Goal: Navigation & Orientation: Find specific page/section

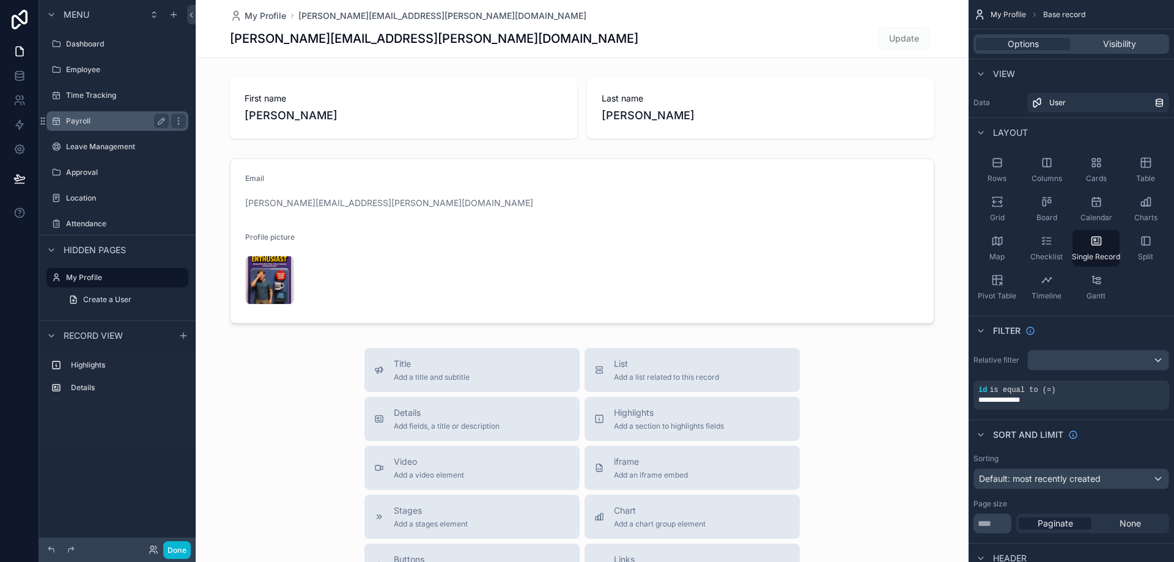
click at [84, 114] on div "Payroll" at bounding box center [117, 121] width 103 height 15
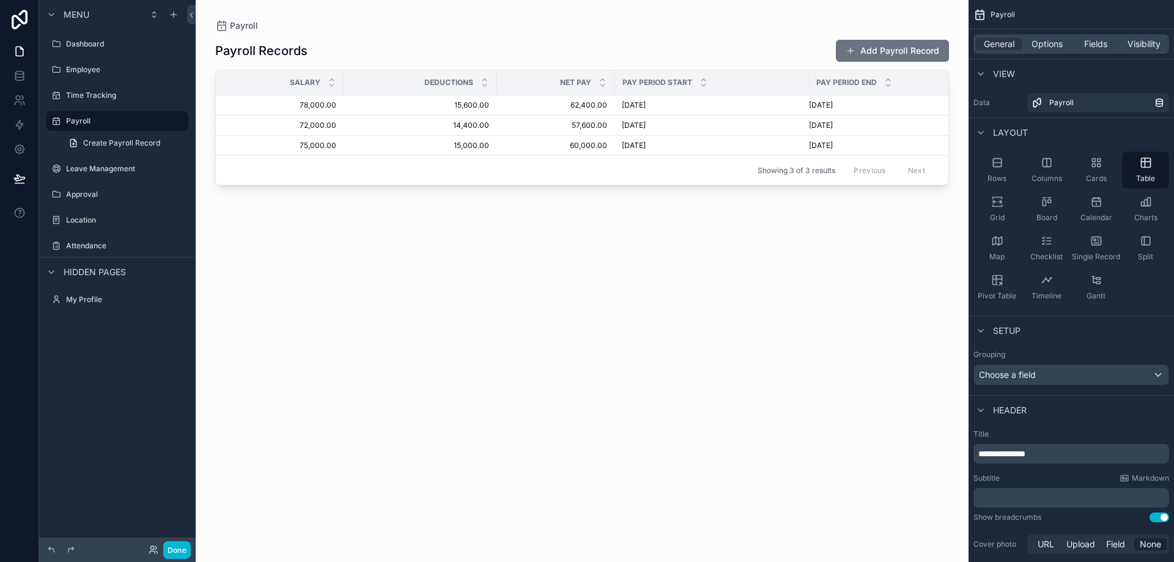
click at [485, 383] on div "scrollable content" at bounding box center [582, 273] width 773 height 547
click at [87, 220] on label "Location" at bounding box center [115, 220] width 98 height 10
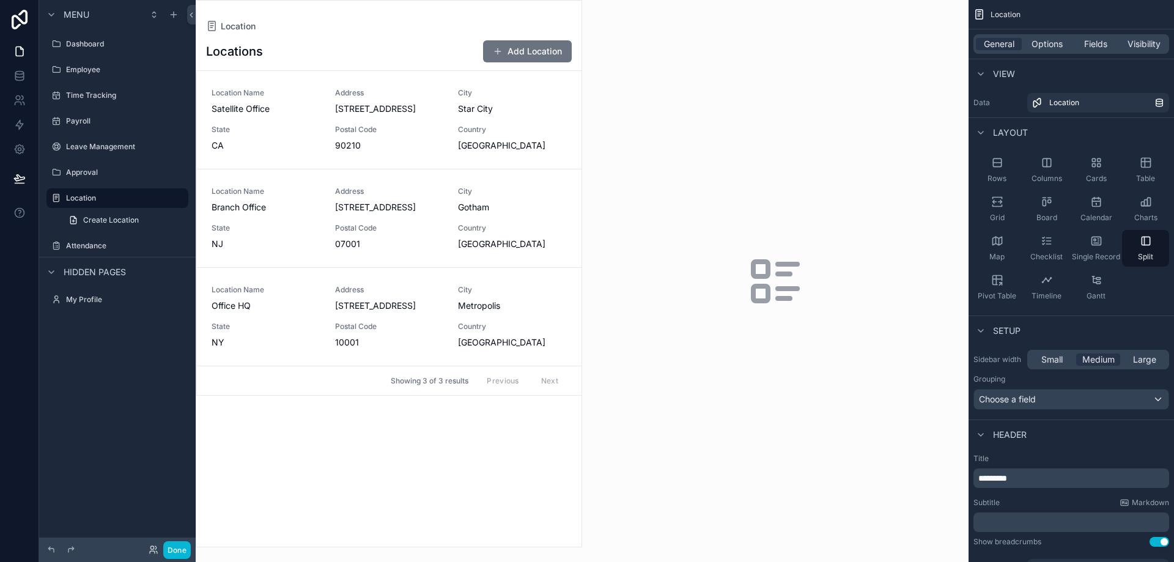
click at [645, 356] on div "scrollable content" at bounding box center [775, 281] width 387 height 562
click at [509, 363] on div "scrollable content" at bounding box center [388, 274] width 385 height 546
click at [492, 323] on span "Country" at bounding box center [512, 327] width 109 height 10
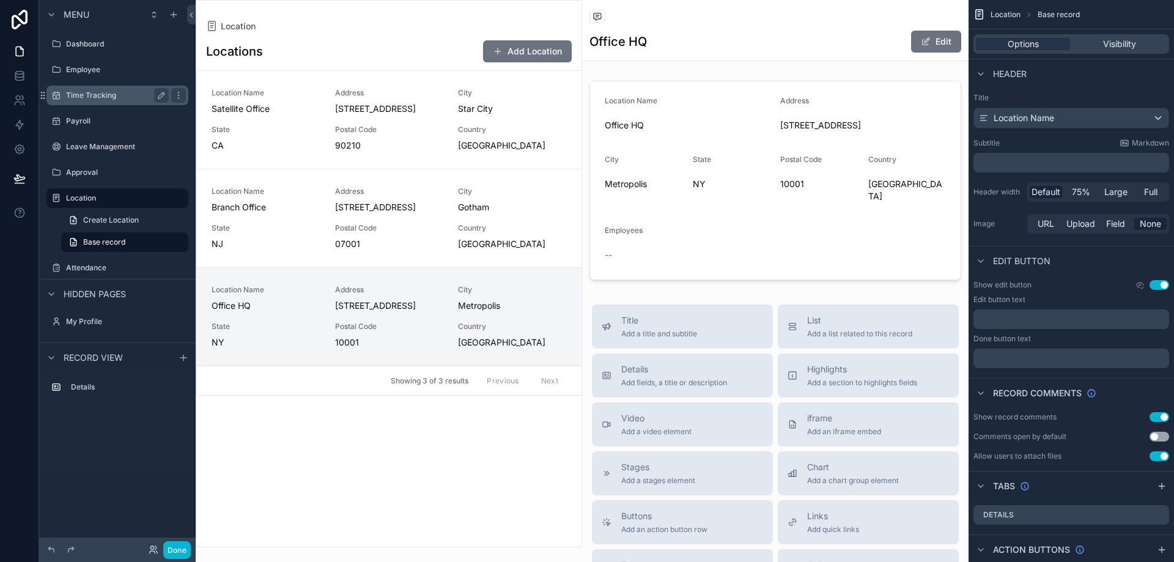
click at [80, 99] on label "Time Tracking" at bounding box center [115, 96] width 98 height 10
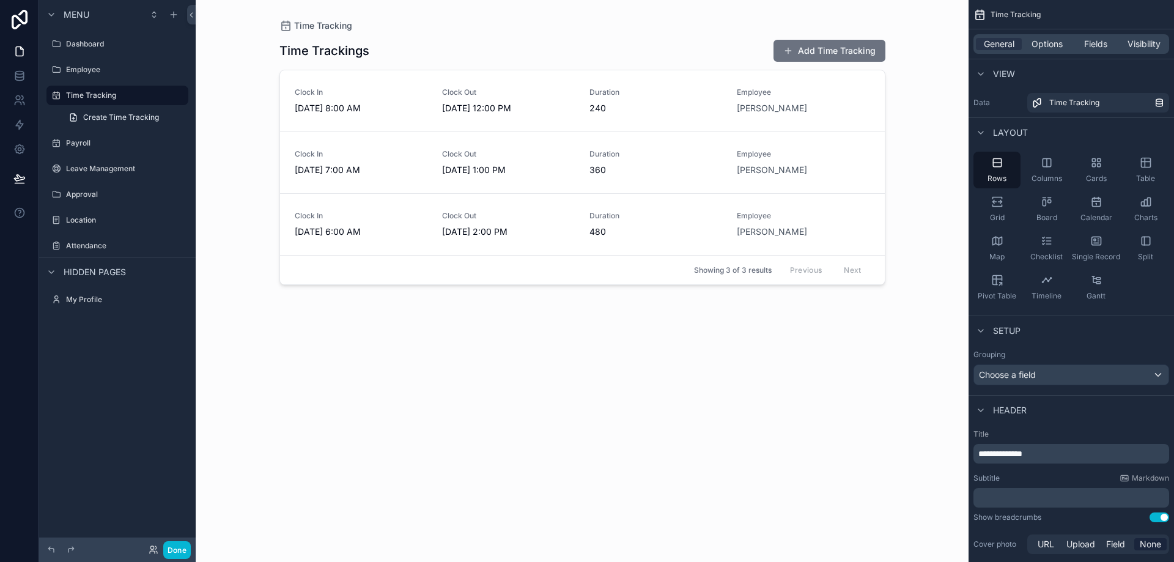
click at [637, 393] on div "scrollable content" at bounding box center [583, 273] width 626 height 547
click at [635, 194] on link "Clock In [DATE] 6:00 AM Clock Out [DATE] 2:00 PM Duration 480 Employee [PERSON_…" at bounding box center [582, 224] width 605 height 62
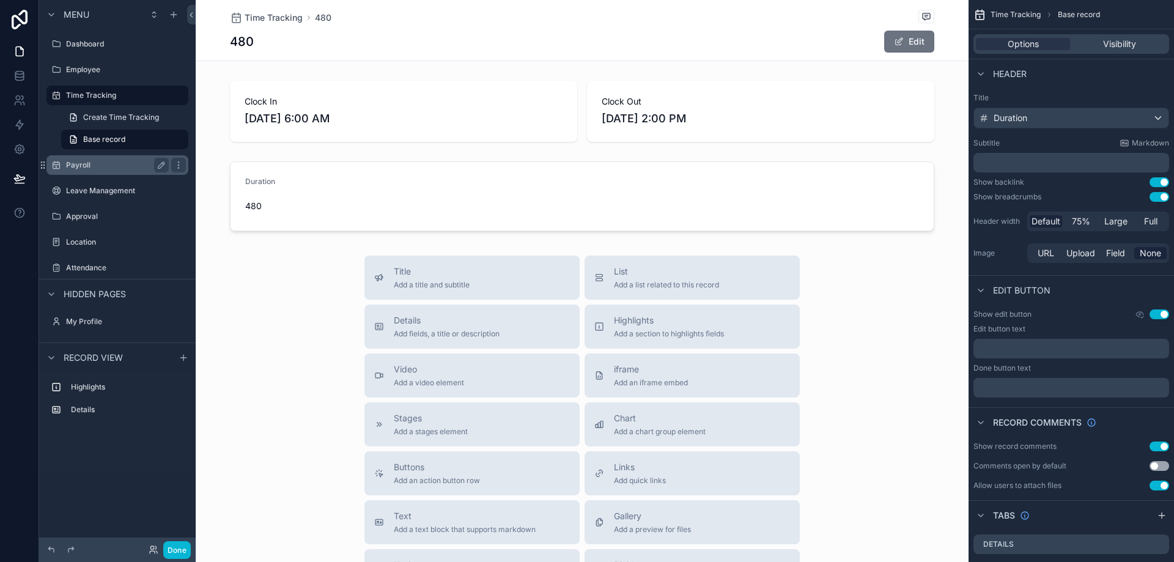
click at [95, 159] on div "Payroll" at bounding box center [117, 165] width 103 height 15
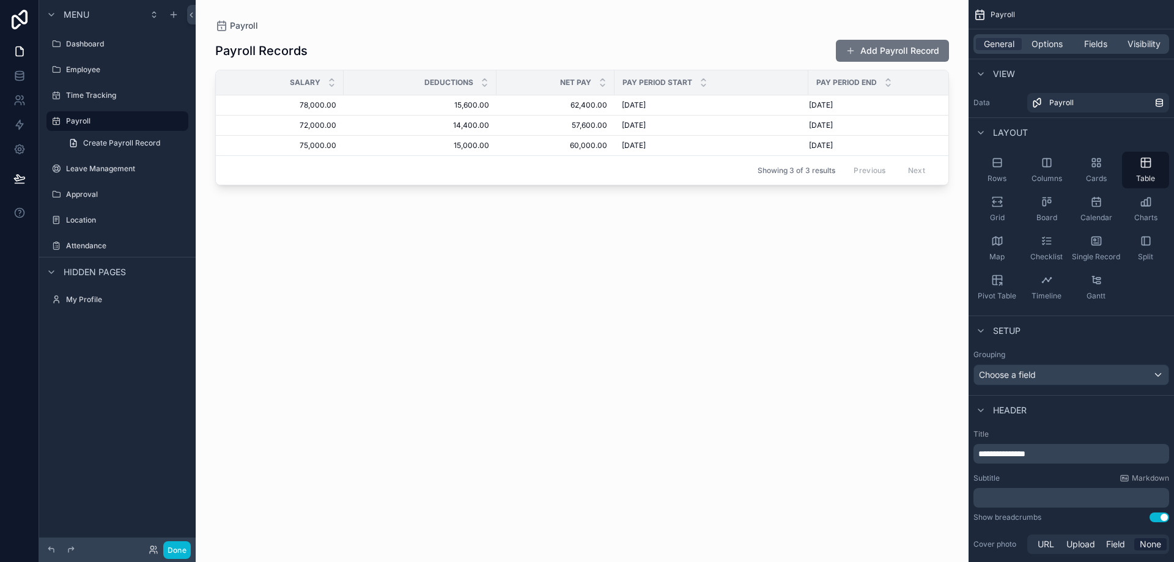
click at [533, 143] on div "scrollable content" at bounding box center [582, 273] width 773 height 547
click at [532, 148] on span "60,000.00" at bounding box center [555, 146] width 103 height 10
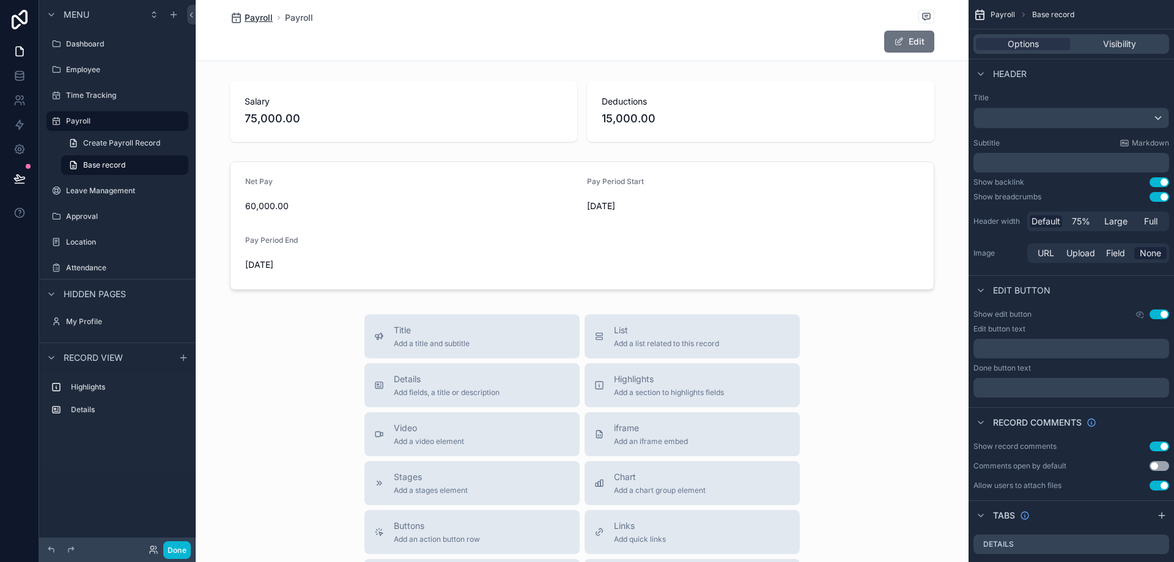
click at [261, 17] on span "Payroll" at bounding box center [259, 18] width 28 height 12
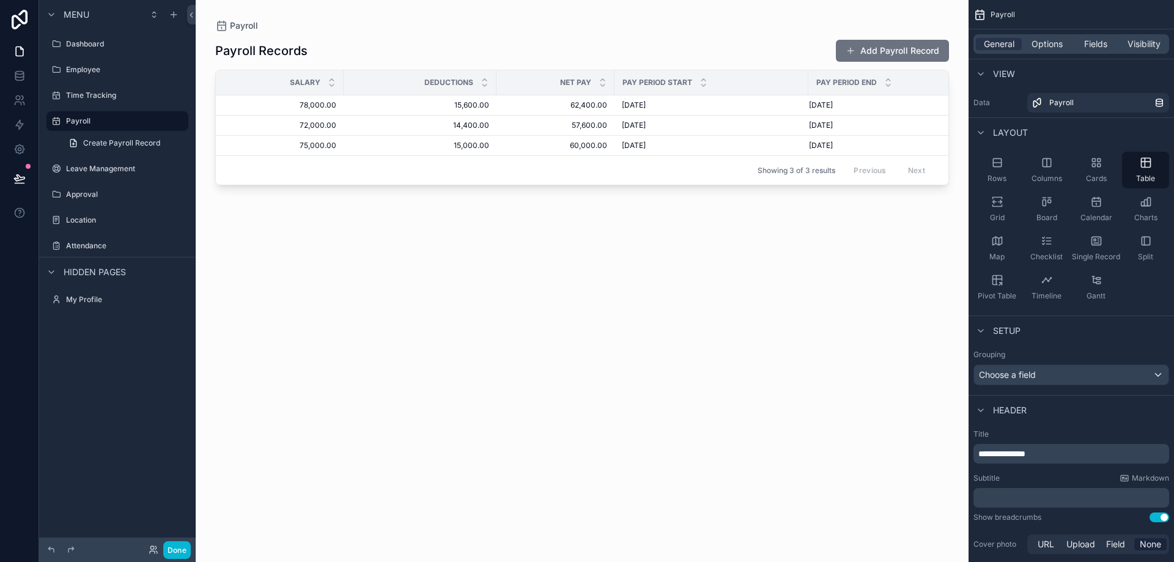
click at [277, 85] on div "Salary" at bounding box center [279, 82] width 127 height 23
click at [416, 319] on div "Payroll Records Add Payroll Record Salary Deductions Net Pay Pay Period Start P…" at bounding box center [582, 290] width 734 height 516
click at [103, 44] on label "Dashboard" at bounding box center [115, 44] width 98 height 10
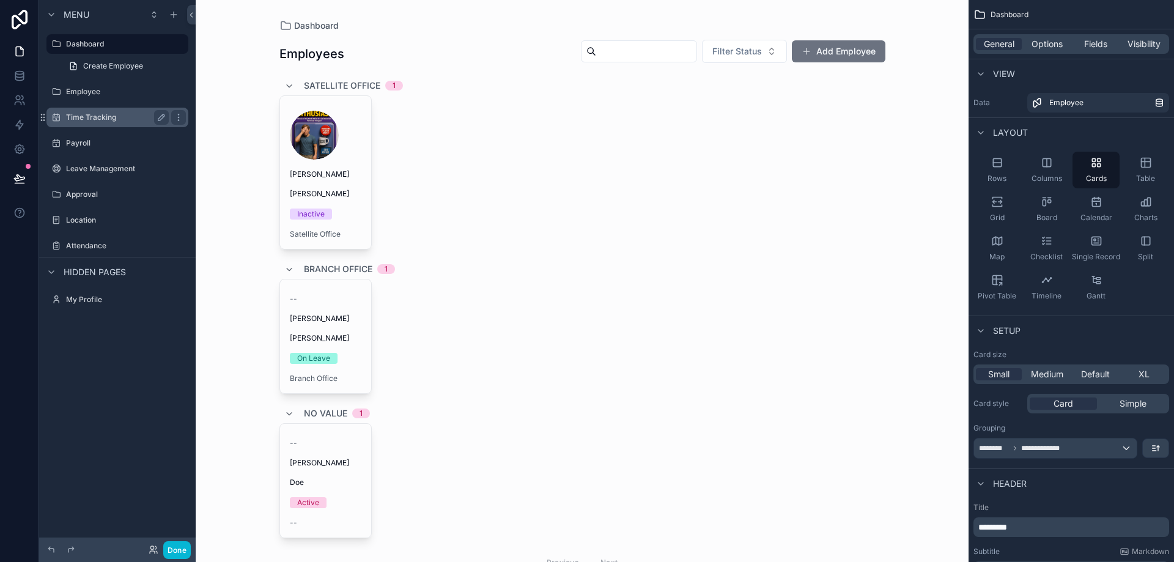
click at [99, 121] on label "Time Tracking" at bounding box center [115, 118] width 98 height 10
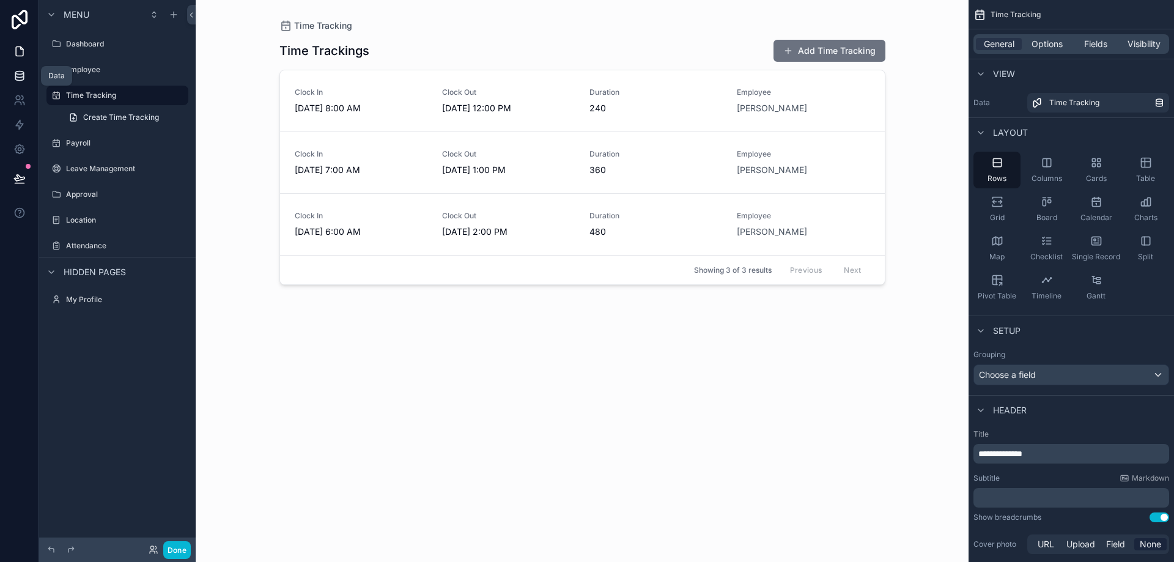
click at [25, 68] on link at bounding box center [19, 76] width 39 height 24
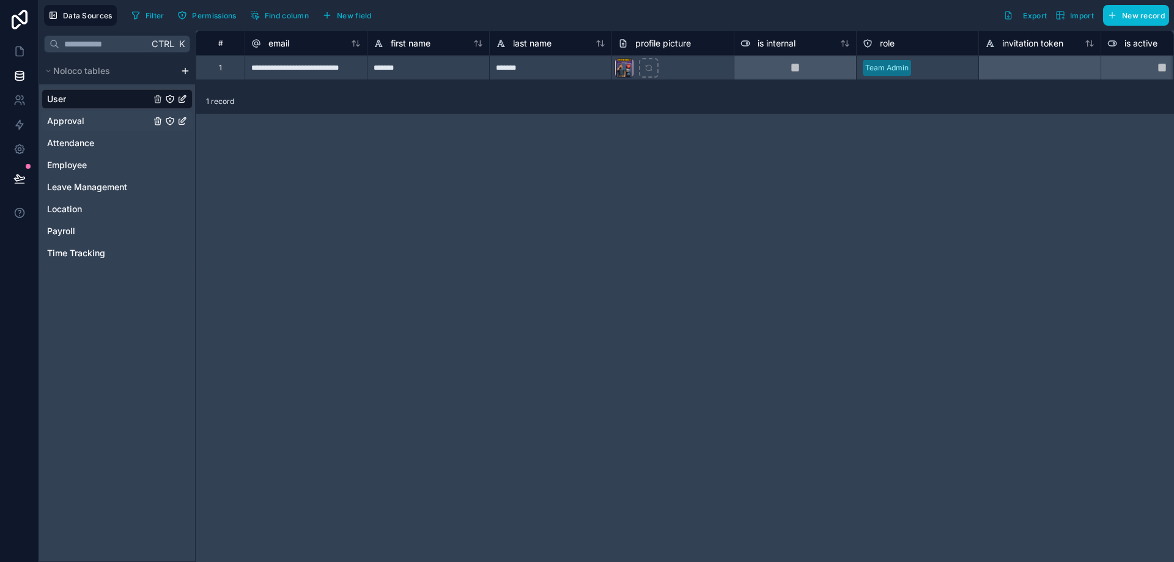
click at [72, 123] on span "Approval" at bounding box center [65, 121] width 37 height 12
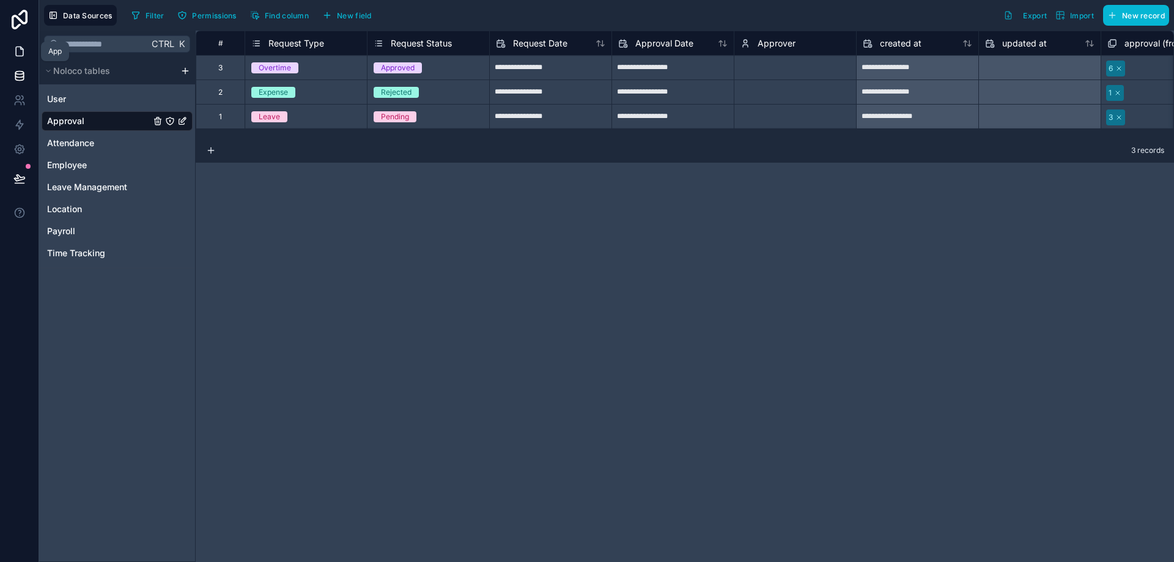
click at [20, 48] on icon at bounding box center [21, 48] width 2 height 2
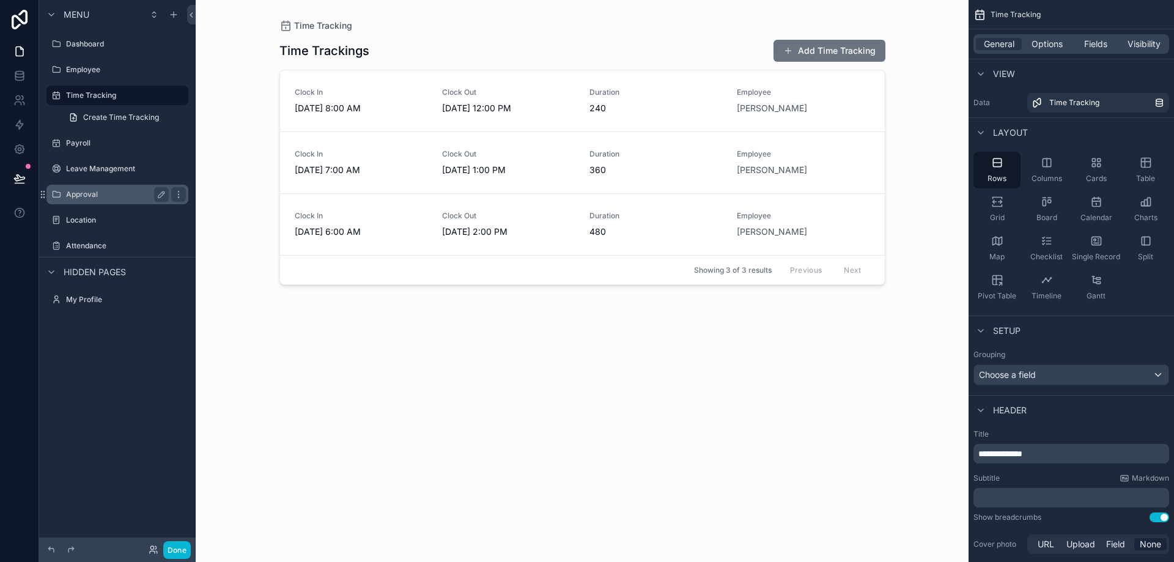
click at [89, 188] on div "Approval" at bounding box center [117, 194] width 103 height 15
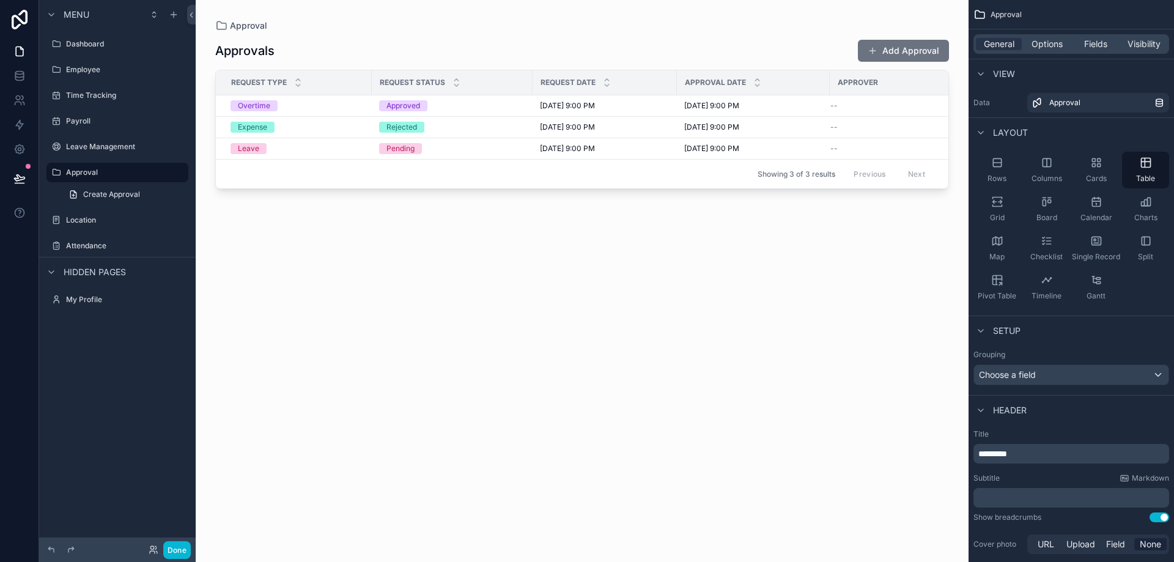
click at [317, 101] on div "scrollable content" at bounding box center [582, 273] width 773 height 547
click at [316, 105] on div "Overtime" at bounding box center [298, 105] width 134 height 11
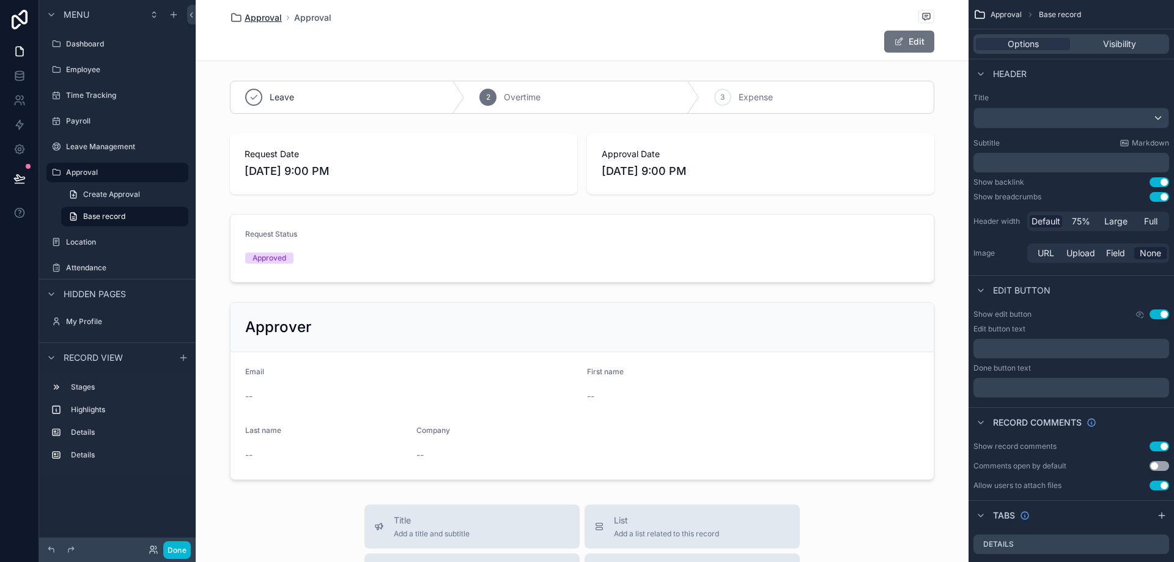
click at [263, 17] on span "Approval" at bounding box center [263, 18] width 37 height 12
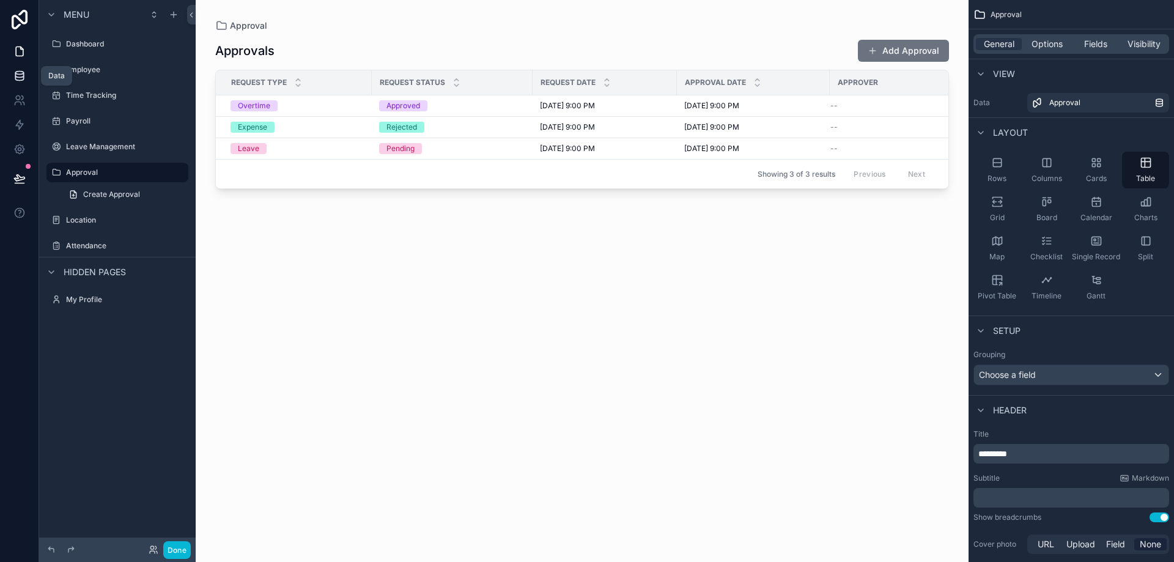
click at [28, 73] on link at bounding box center [19, 76] width 39 height 24
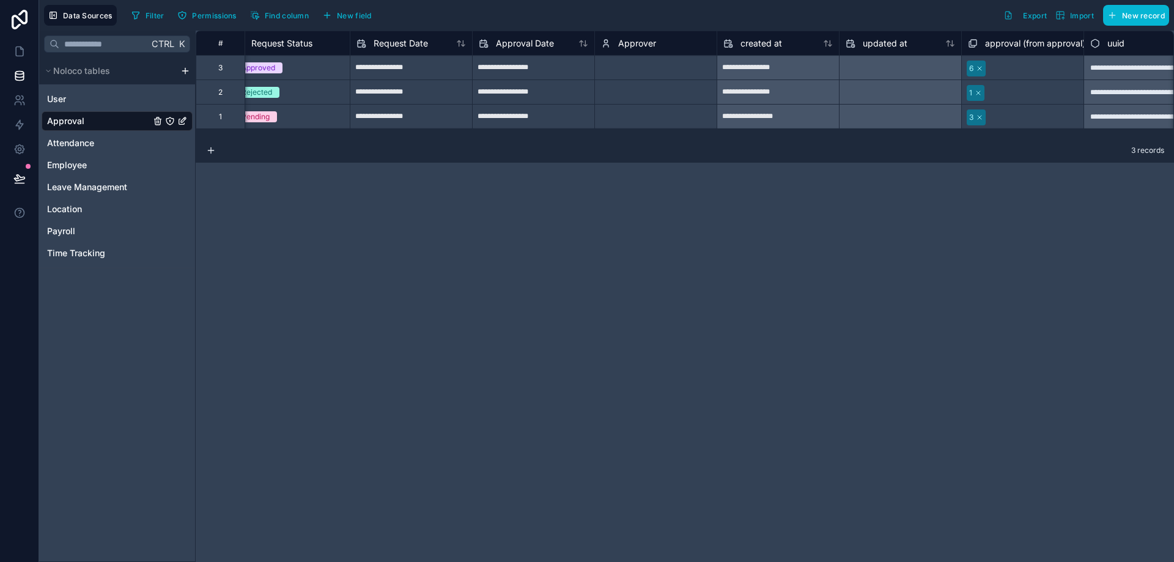
scroll to position [0, 172]
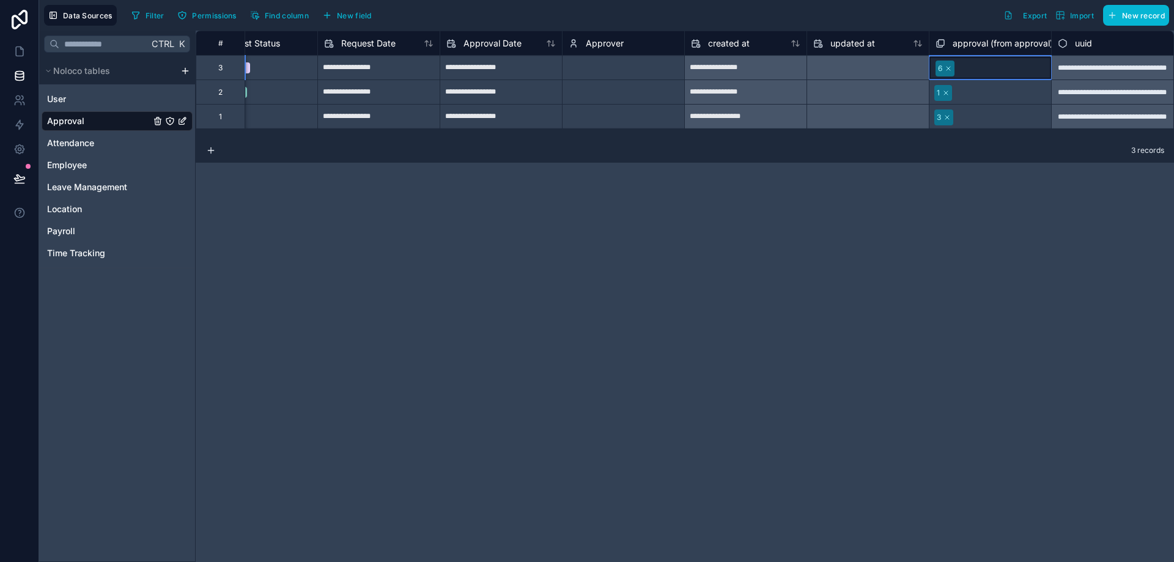
click at [938, 70] on div "6" at bounding box center [940, 68] width 4 height 11
click at [947, 67] on icon at bounding box center [948, 68] width 7 height 7
click at [956, 161] on div "3 records" at bounding box center [685, 150] width 979 height 24
click at [945, 92] on icon at bounding box center [945, 92] width 7 height 7
click at [956, 163] on div "**********" at bounding box center [685, 296] width 979 height 531
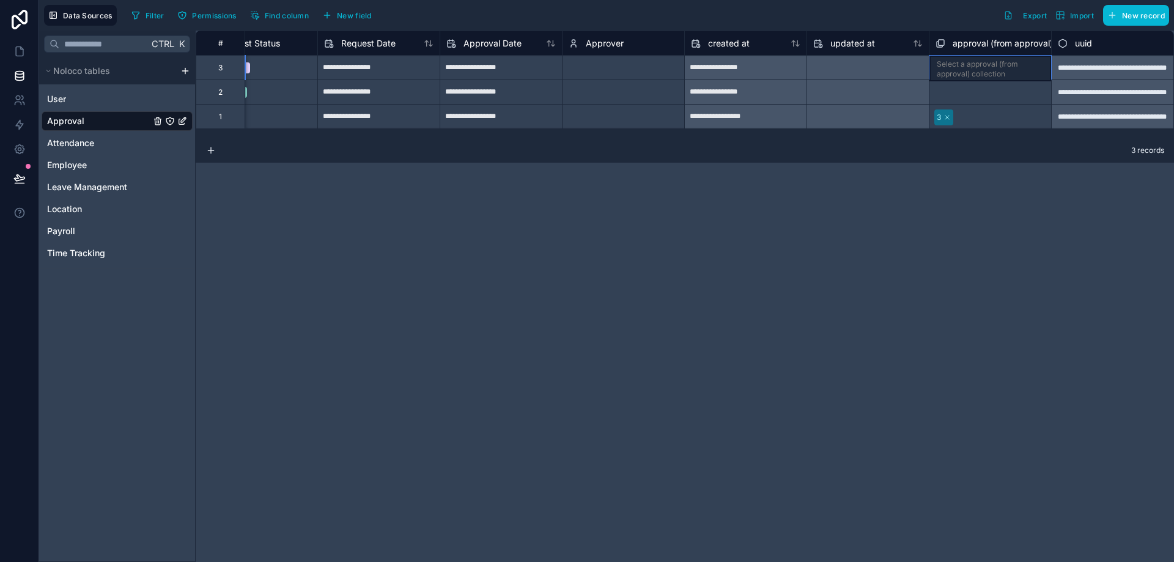
click at [958, 65] on div "Select a approval (from approval) collection" at bounding box center [990, 69] width 107 height 20
click at [963, 70] on div "Select a approval (from approval) collection" at bounding box center [990, 69] width 107 height 20
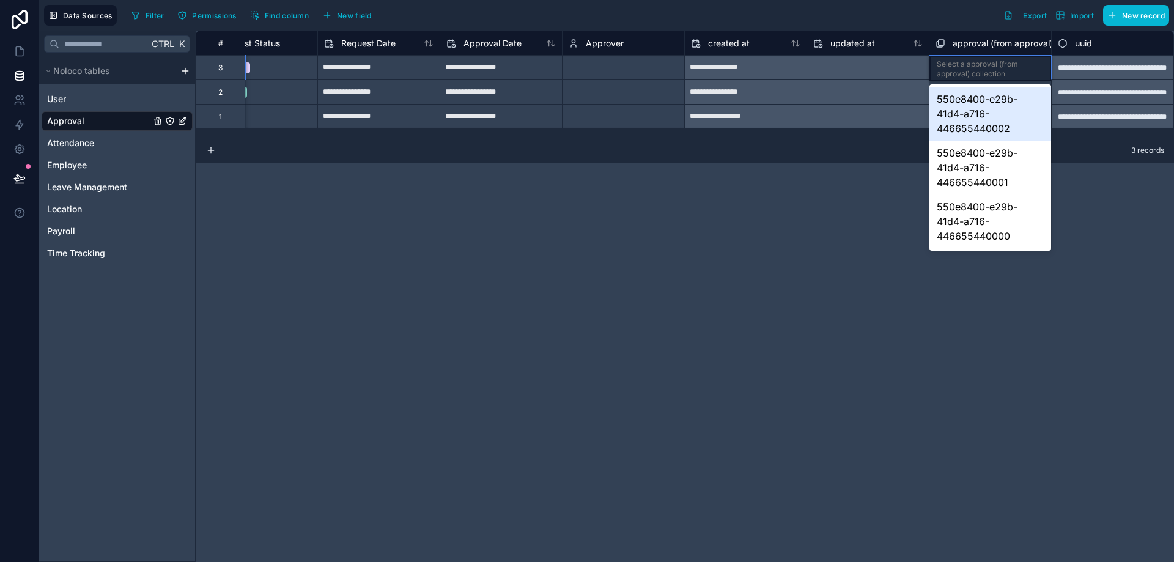
click at [963, 70] on div "Select a approval (from approval) collection" at bounding box center [990, 69] width 107 height 20
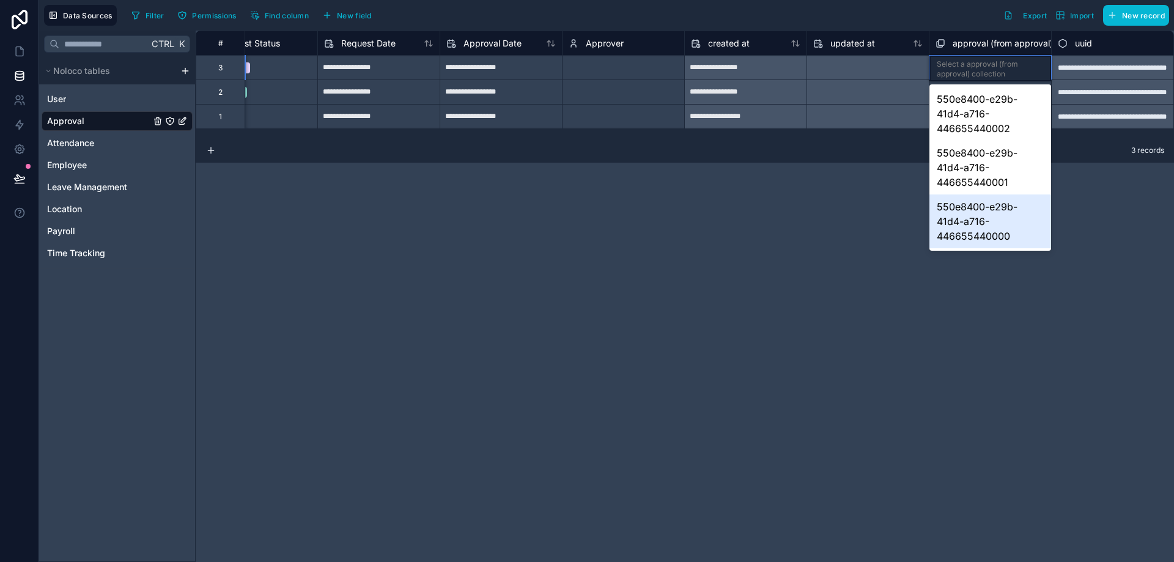
click at [893, 325] on div "**********" at bounding box center [685, 296] width 979 height 531
click at [849, 262] on div "**********" at bounding box center [685, 296] width 979 height 531
drag, startPoint x: 656, startPoint y: 286, endPoint x: 380, endPoint y: 223, distance: 283.4
click at [615, 272] on div "**********" at bounding box center [685, 296] width 979 height 531
click at [424, 255] on div "**********" at bounding box center [685, 296] width 979 height 531
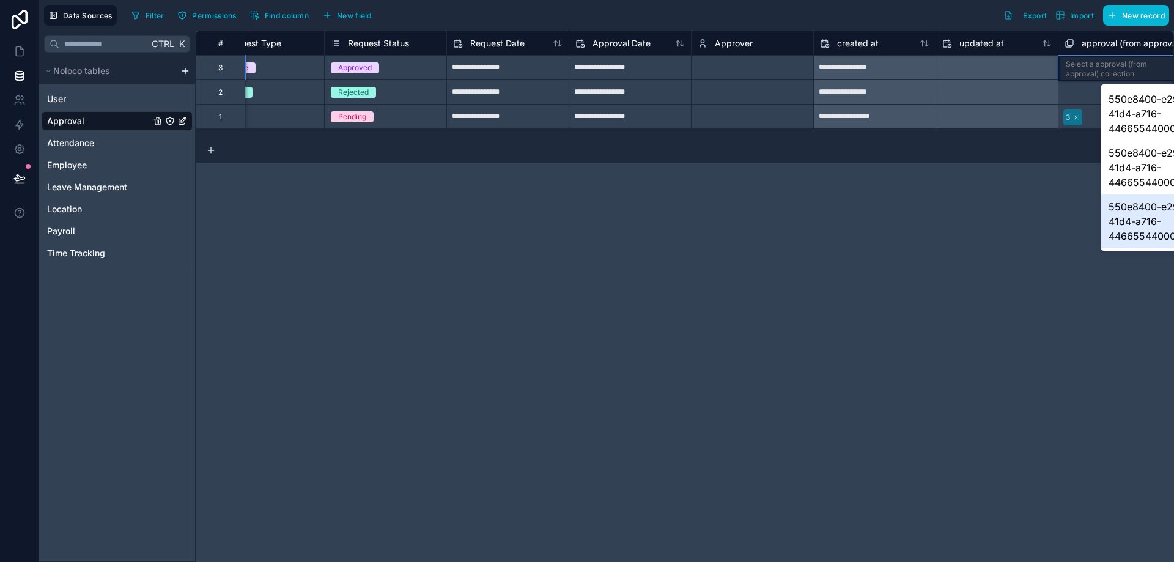
scroll to position [0, 0]
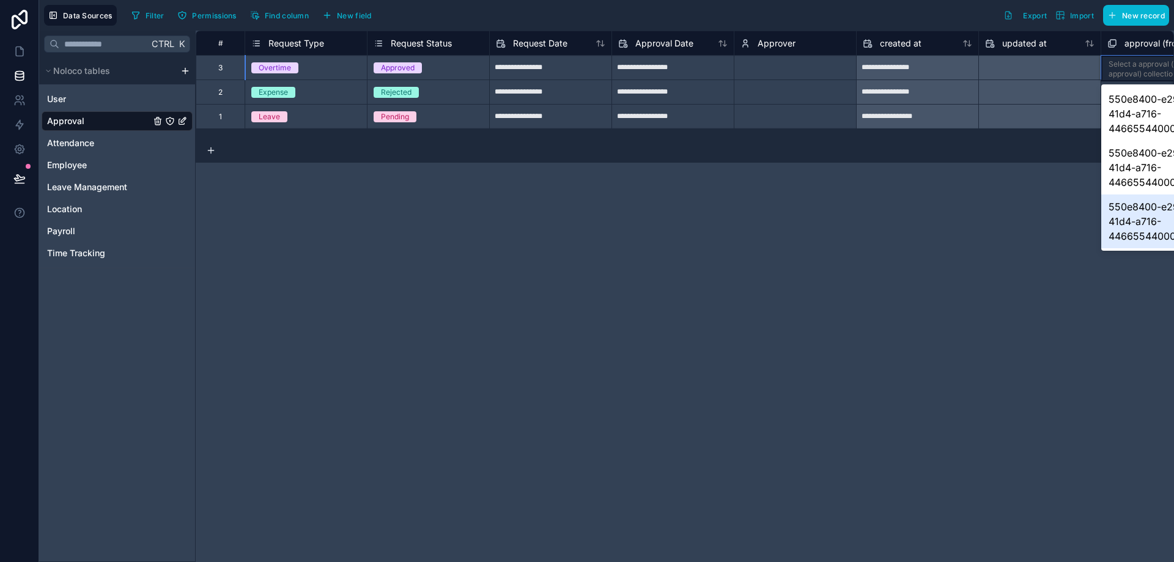
click at [794, 70] on div "Select a Approver" at bounding box center [772, 68] width 62 height 10
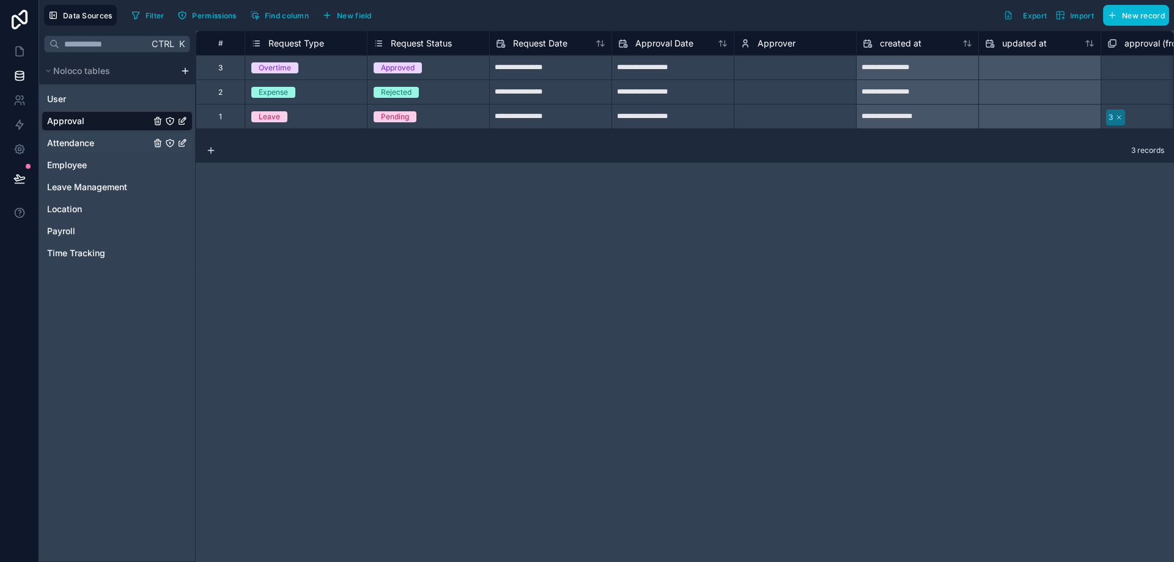
click at [76, 141] on span "Attendance" at bounding box center [70, 143] width 47 height 12
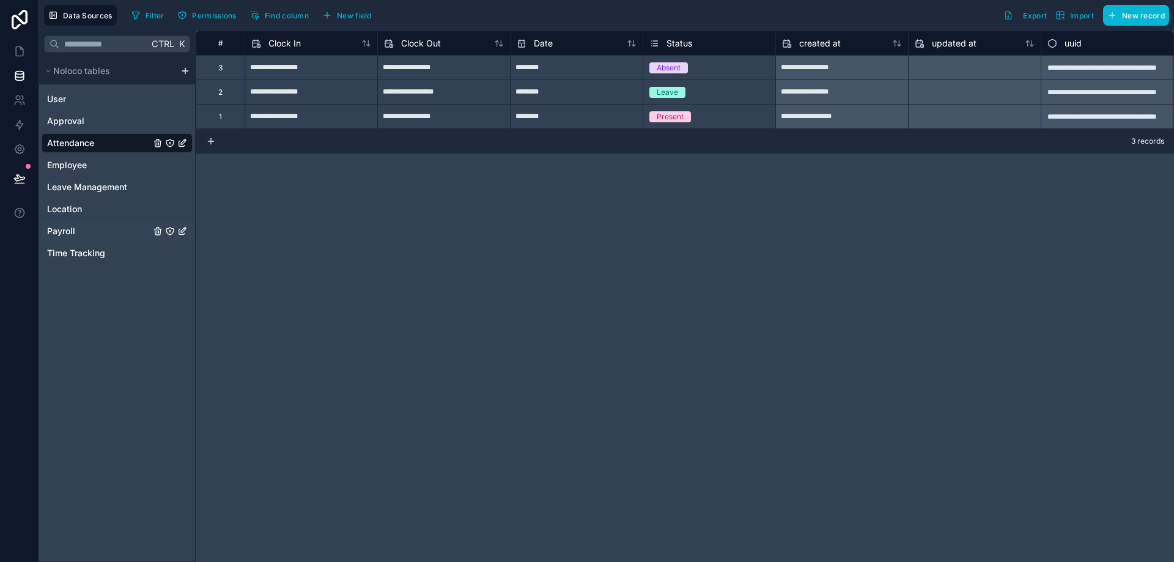
click at [76, 232] on div "Payroll" at bounding box center [117, 231] width 151 height 20
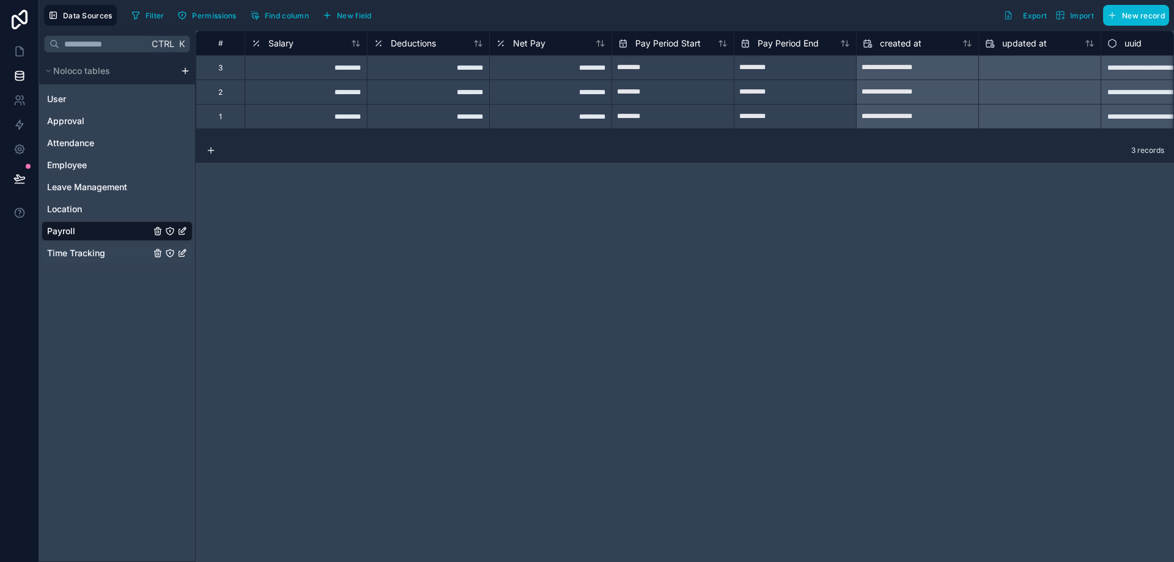
click at [98, 252] on span "Time Tracking" at bounding box center [76, 253] width 58 height 12
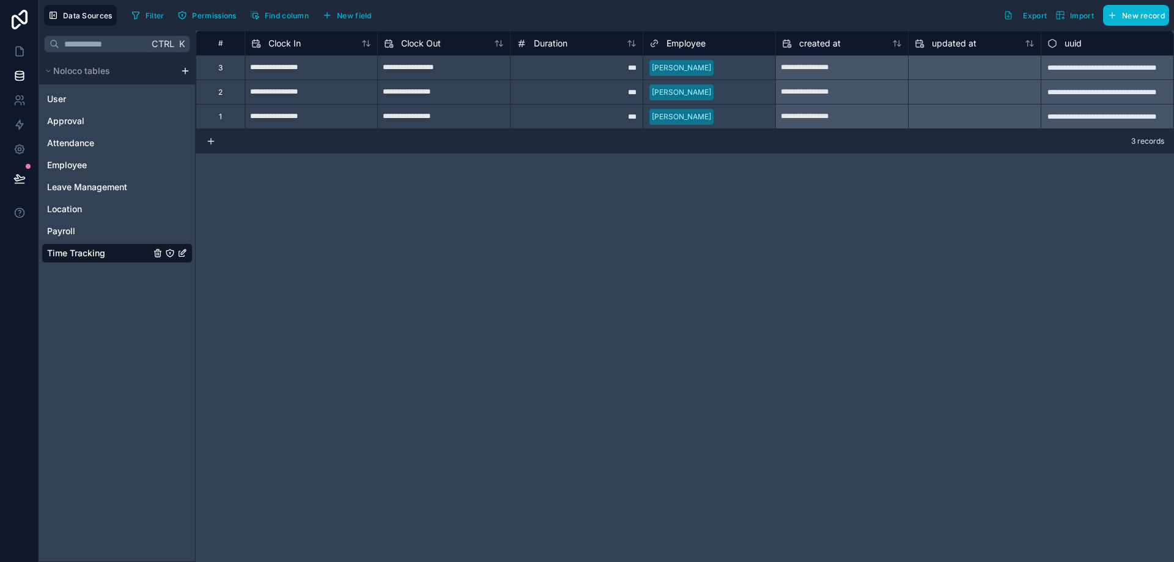
click at [433, 270] on div "**********" at bounding box center [685, 296] width 979 height 531
click at [78, 209] on span "Location" at bounding box center [64, 209] width 35 height 12
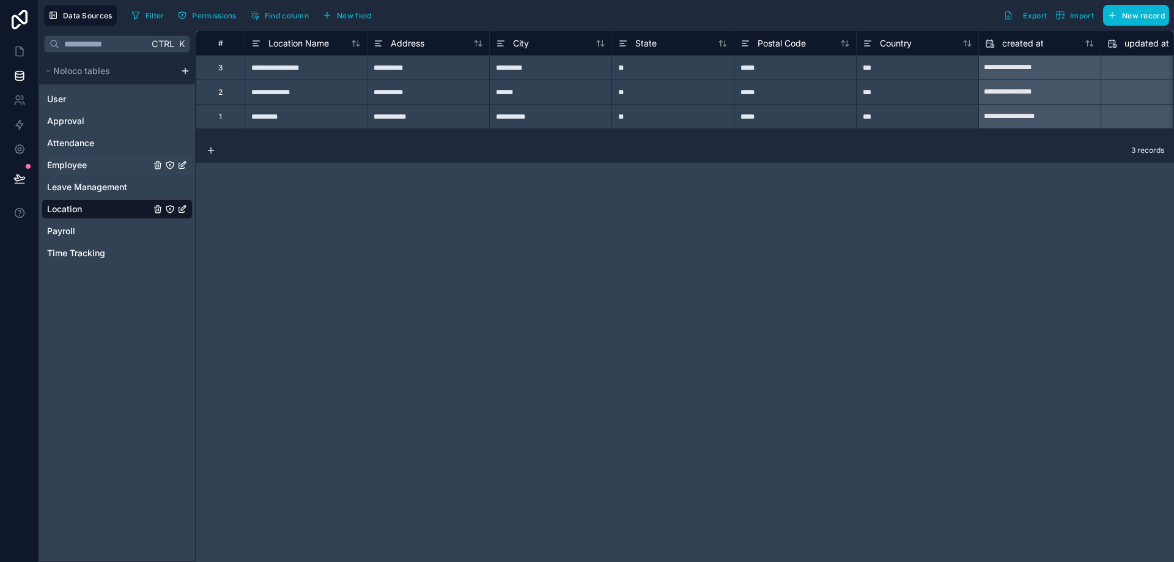
click at [75, 165] on span "Employee" at bounding box center [67, 165] width 40 height 12
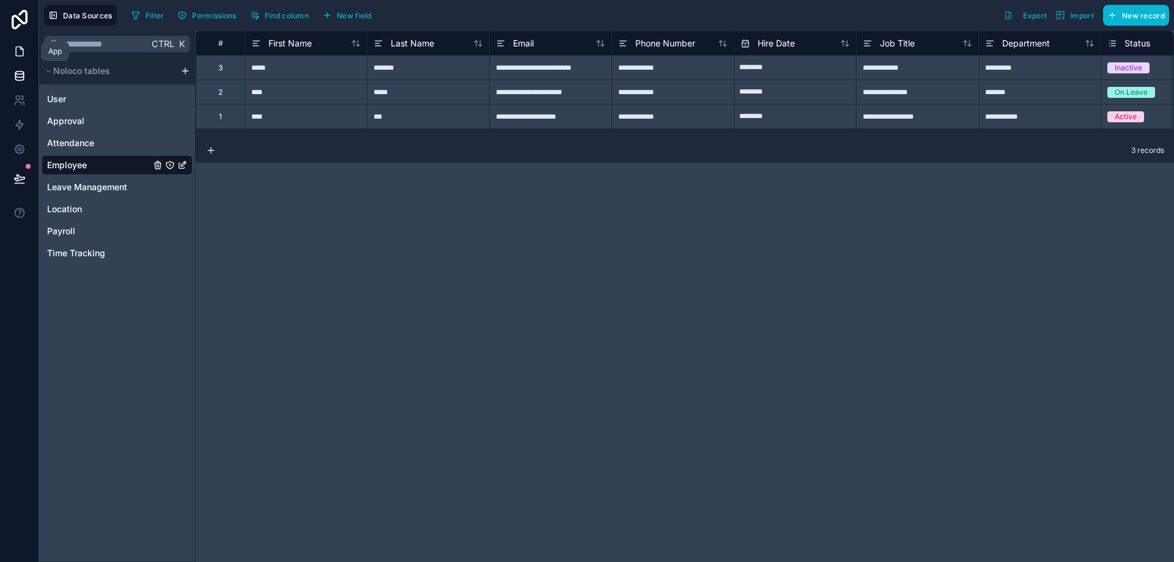
click at [18, 49] on icon at bounding box center [19, 51] width 12 height 12
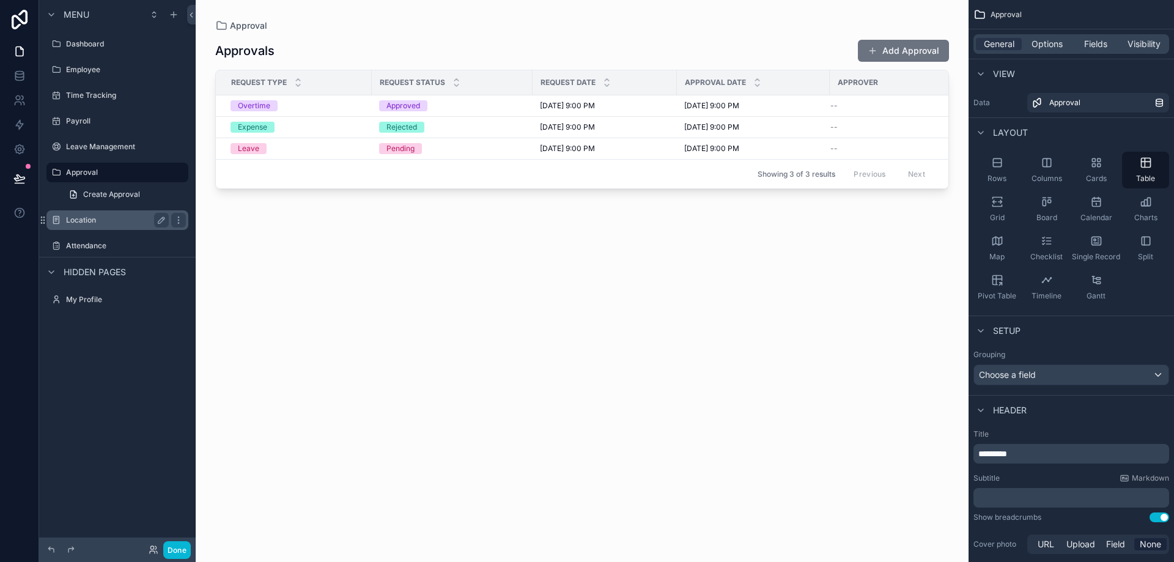
click at [83, 215] on div "Location" at bounding box center [117, 220] width 103 height 15
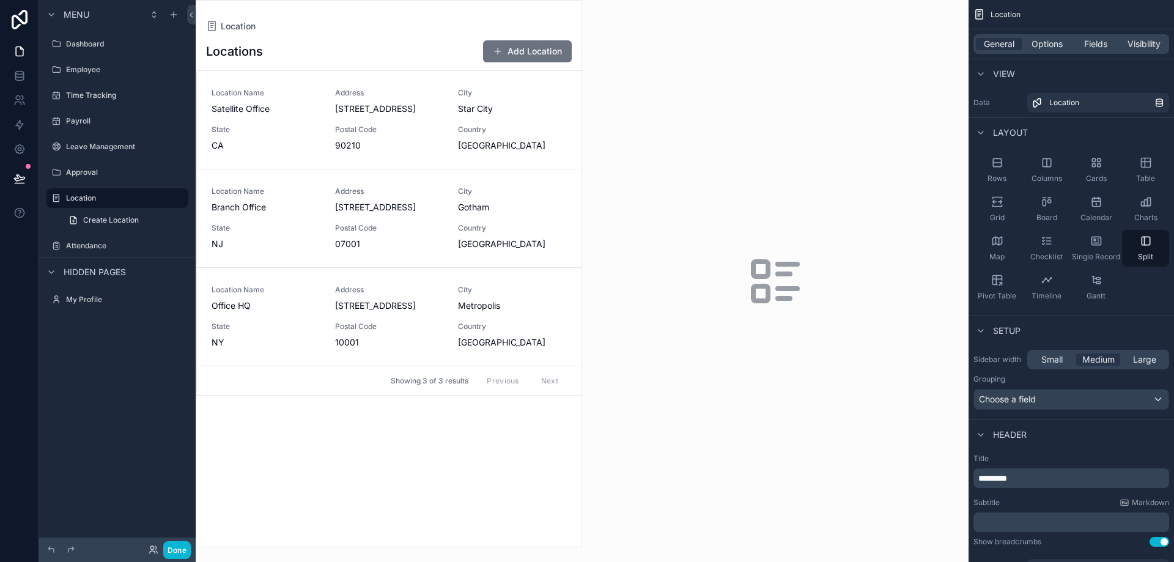
click at [322, 126] on div "scrollable content" at bounding box center [388, 274] width 385 height 546
click at [291, 142] on span "CA" at bounding box center [266, 145] width 109 height 12
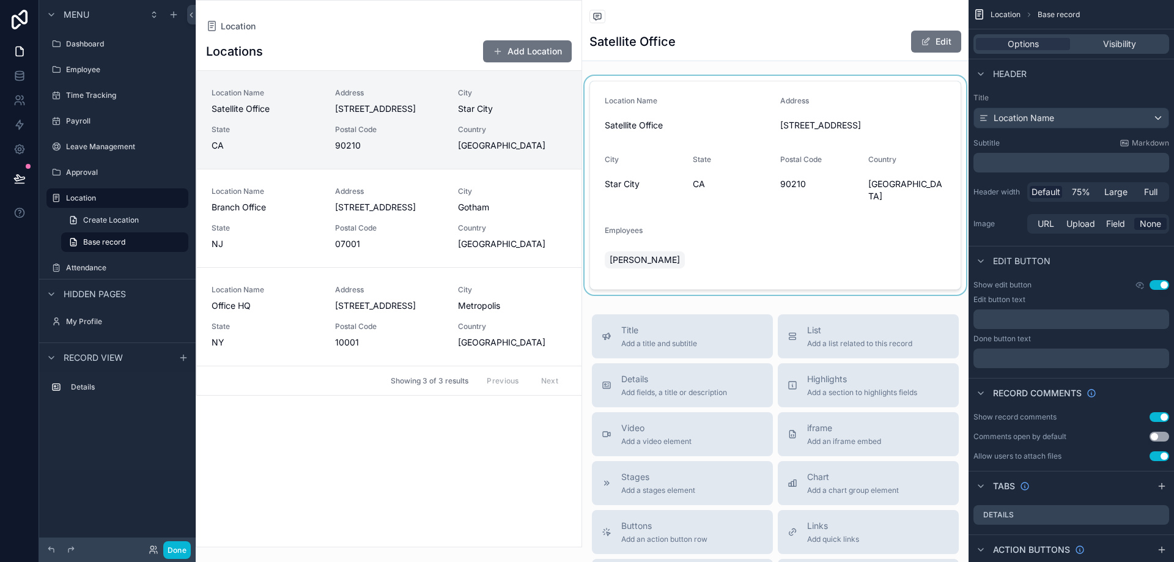
click at [709, 182] on div "scrollable content" at bounding box center [775, 185] width 387 height 219
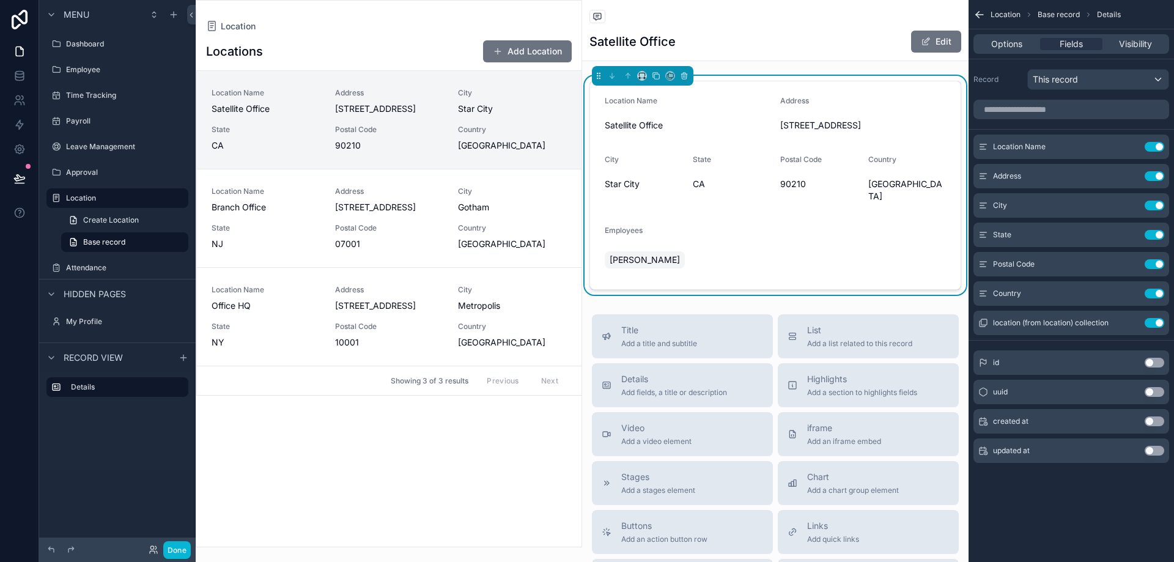
drag, startPoint x: 959, startPoint y: 175, endPoint x: 913, endPoint y: 198, distance: 51.1
drag, startPoint x: 913, startPoint y: 198, endPoint x: 268, endPoint y: 492, distance: 709.1
click at [268, 492] on div "Locations Add Location Location Name Satellite Office Address [STREET_ADDRESS][…" at bounding box center [388, 289] width 385 height 514
click at [91, 68] on label "Employee" at bounding box center [115, 70] width 98 height 10
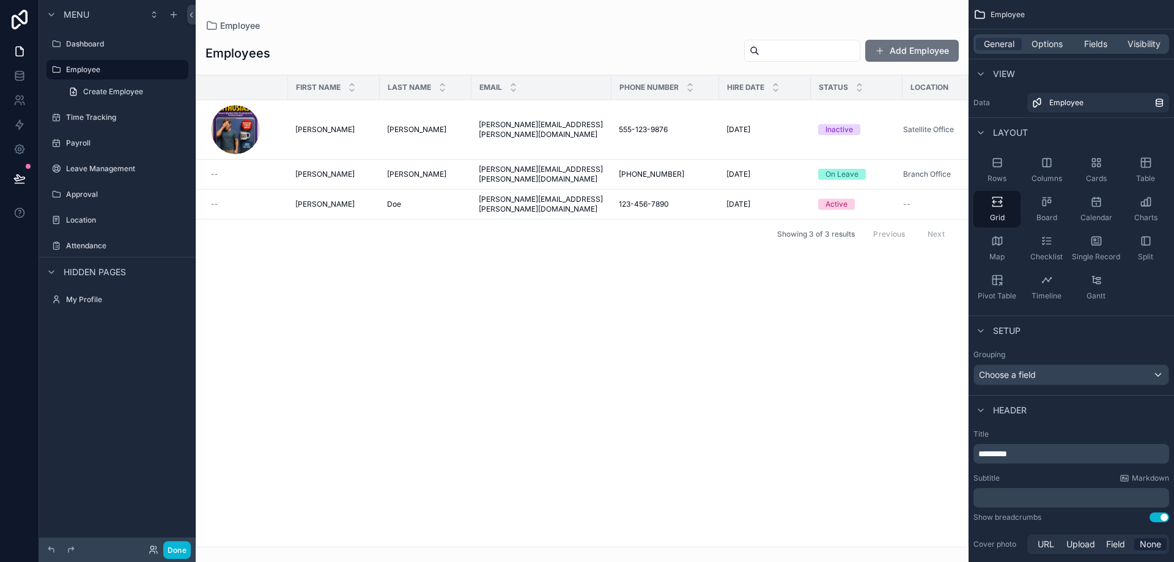
drag, startPoint x: 530, startPoint y: 545, endPoint x: 727, endPoint y: 556, distance: 197.2
click at [722, 553] on div "scrollable content" at bounding box center [582, 281] width 773 height 562
click at [19, 74] on icon at bounding box center [19, 73] width 8 height 3
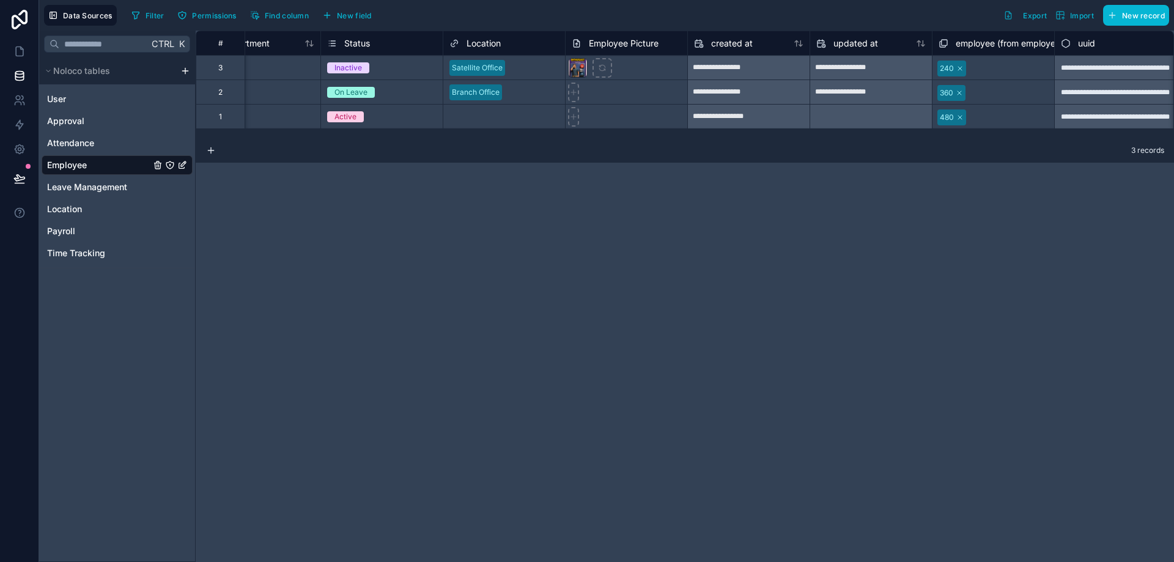
scroll to position [0, 783]
click at [487, 46] on span "Location" at bounding box center [481, 43] width 34 height 12
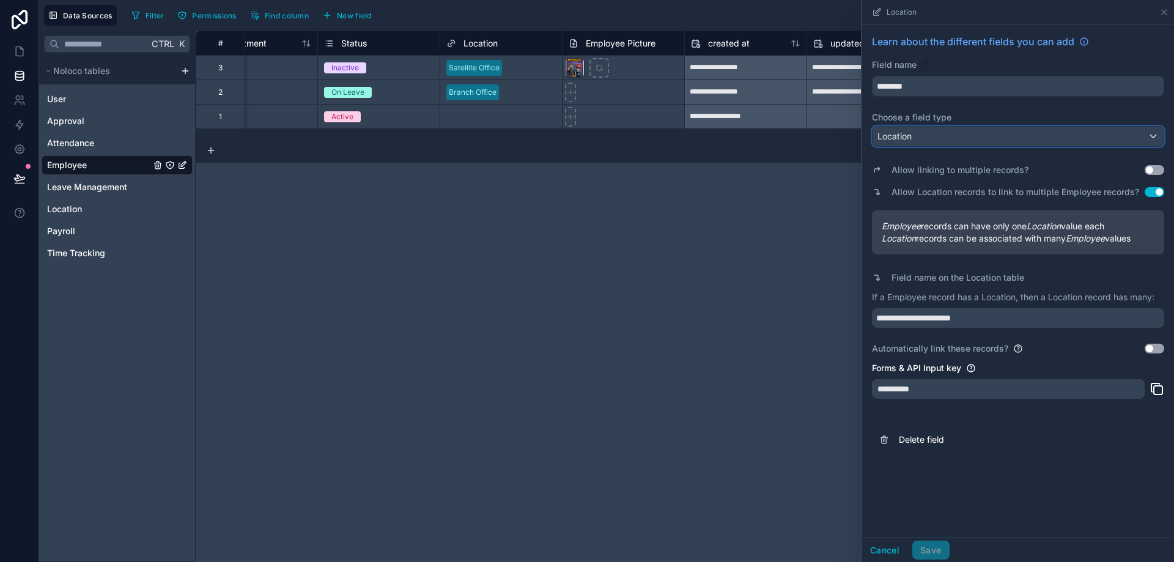
click at [952, 139] on div "Location" at bounding box center [1018, 137] width 291 height 20
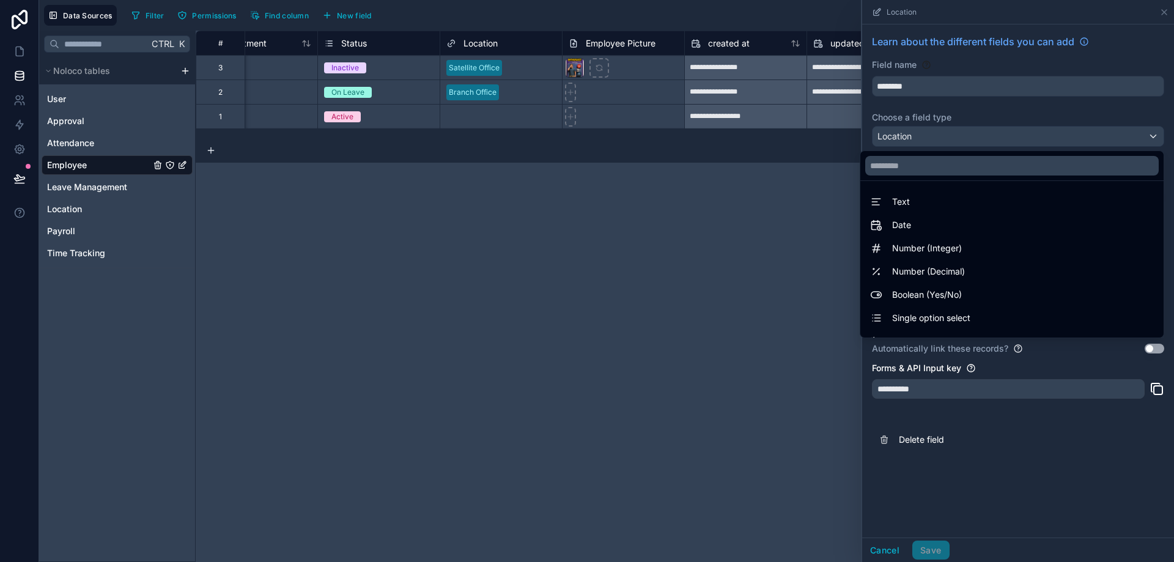
click at [671, 318] on div "**********" at bounding box center [685, 296] width 979 height 531
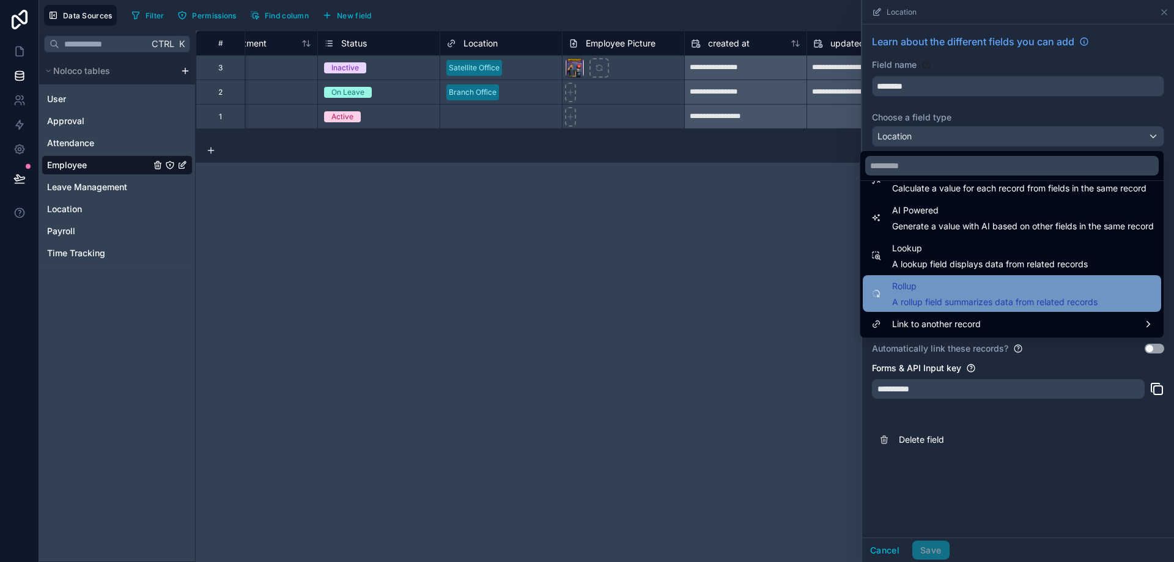
scroll to position [294, 0]
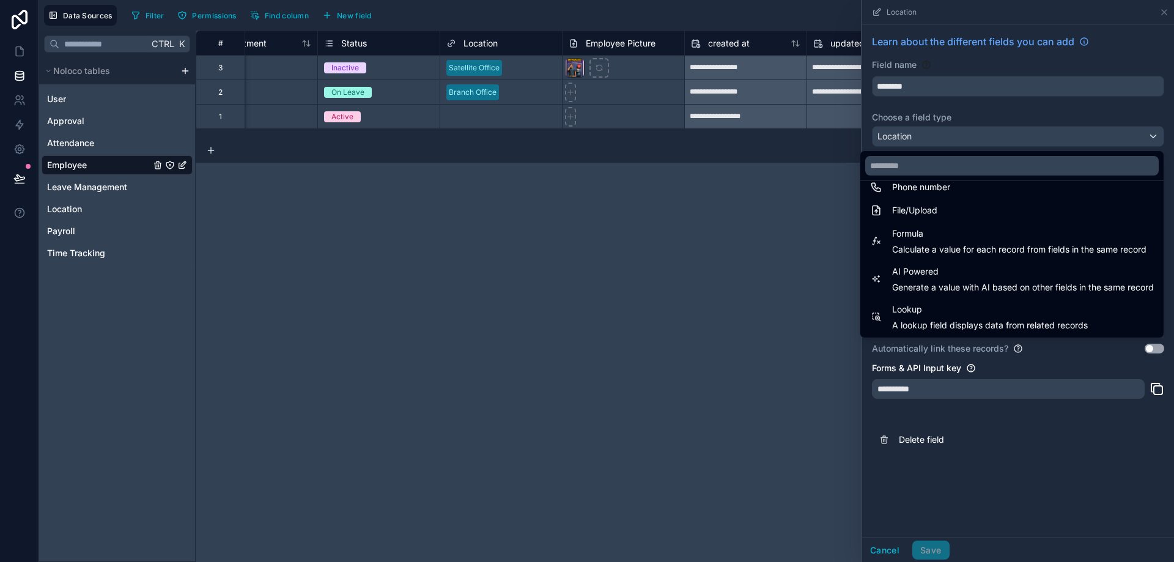
click at [877, 546] on div at bounding box center [1018, 281] width 312 height 562
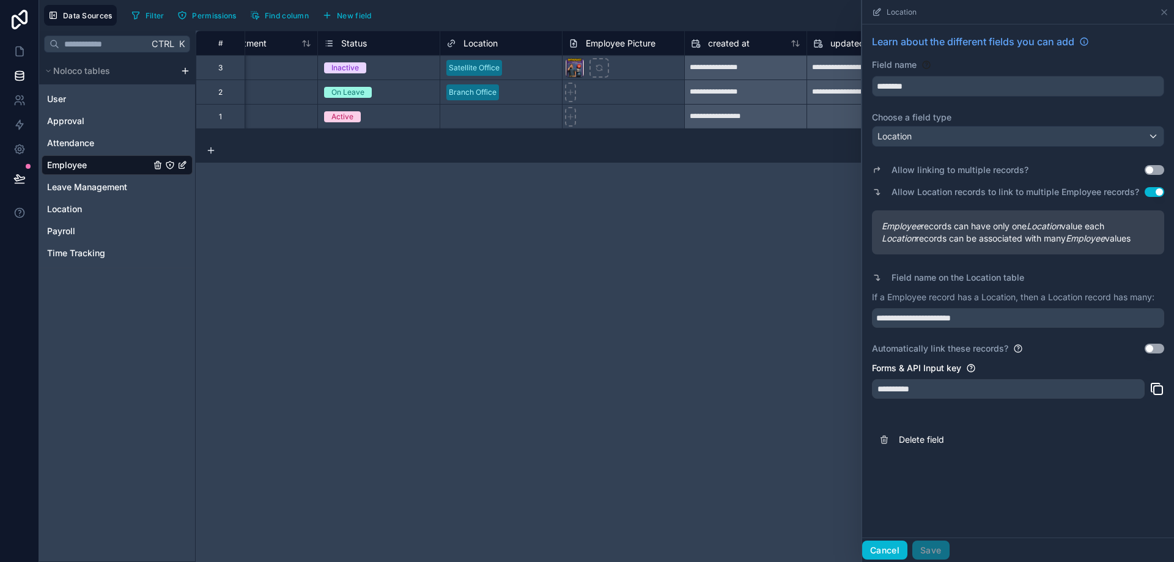
click at [877, 546] on button "Cancel" at bounding box center [884, 551] width 45 height 20
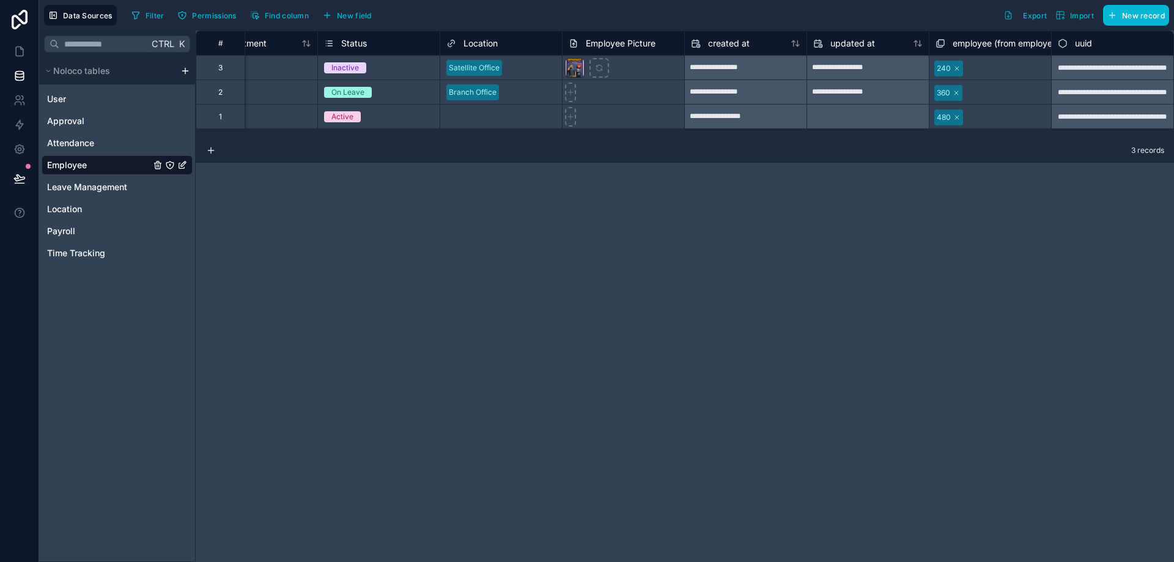
click at [851, 471] on div "**********" at bounding box center [685, 296] width 979 height 531
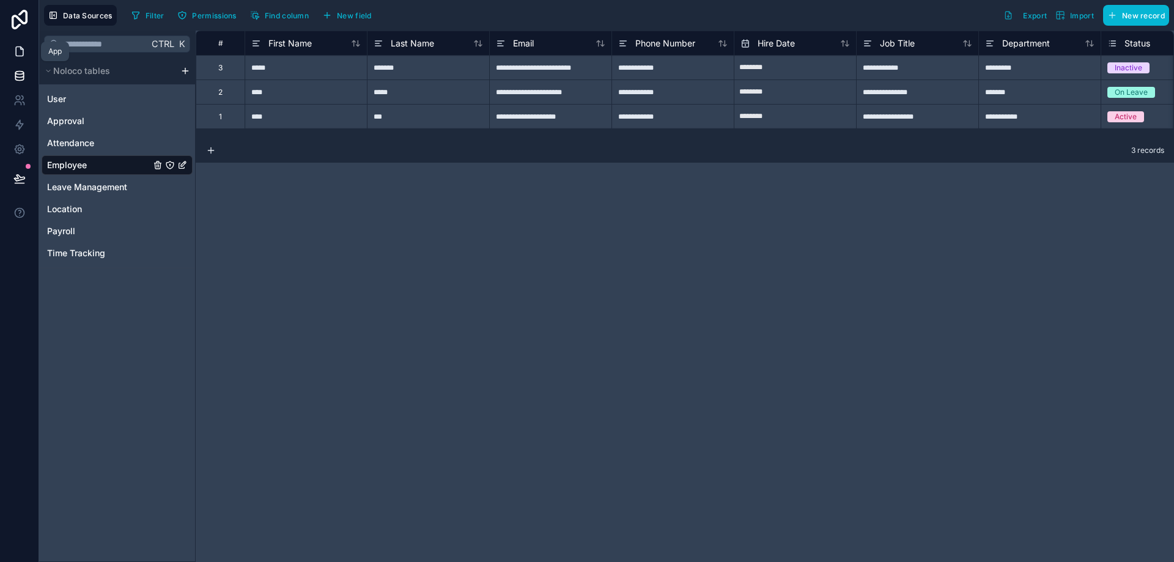
click at [12, 51] on link at bounding box center [19, 51] width 39 height 24
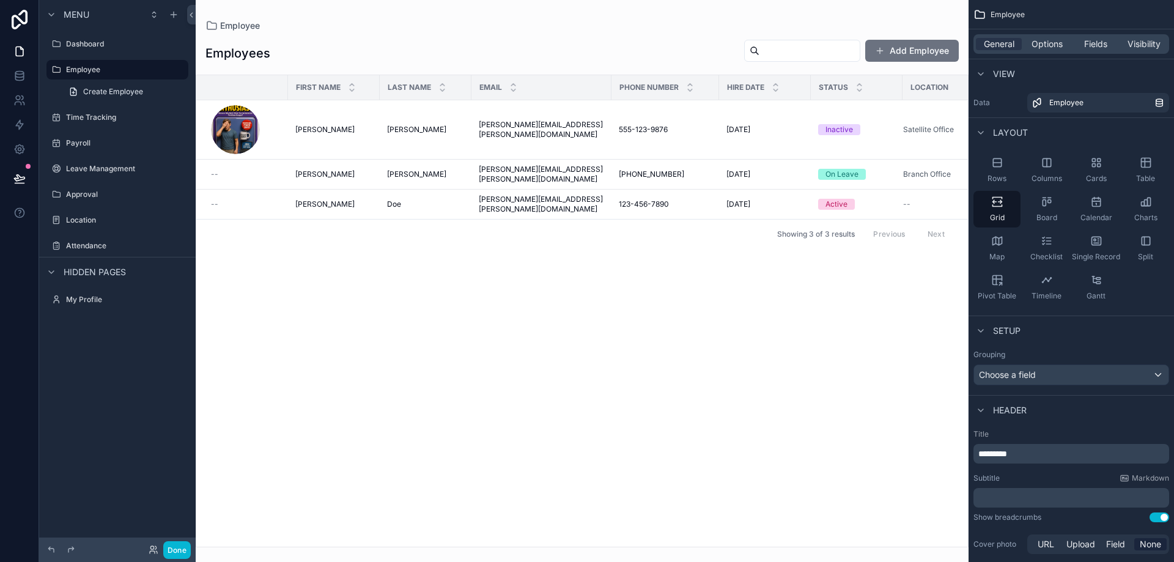
click at [414, 369] on div "First Name Last Name Email Phone Number Hire Date Status Location [PERSON_NAME]…" at bounding box center [582, 311] width 772 height 472
click at [28, 17] on icon at bounding box center [19, 20] width 24 height 20
